Goal: Information Seeking & Learning: Learn about a topic

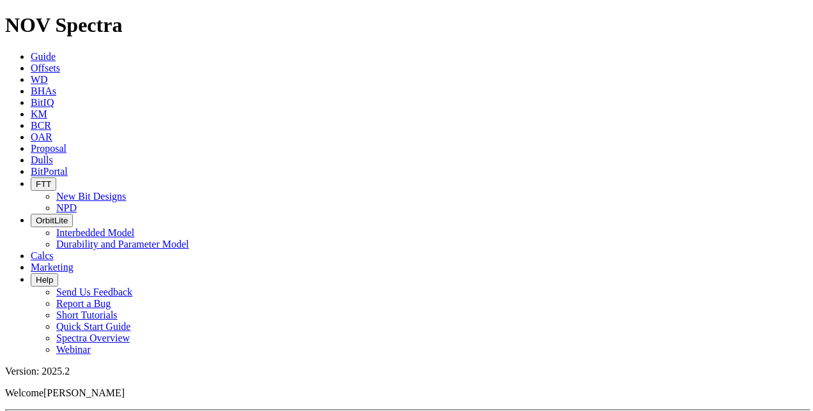
click at [73, 214] on button "OrbitLite" at bounding box center [52, 220] width 42 height 13
click at [189, 239] on link "Durability and Parameter Model" at bounding box center [122, 244] width 133 height 11
